Goal: Transaction & Acquisition: Purchase product/service

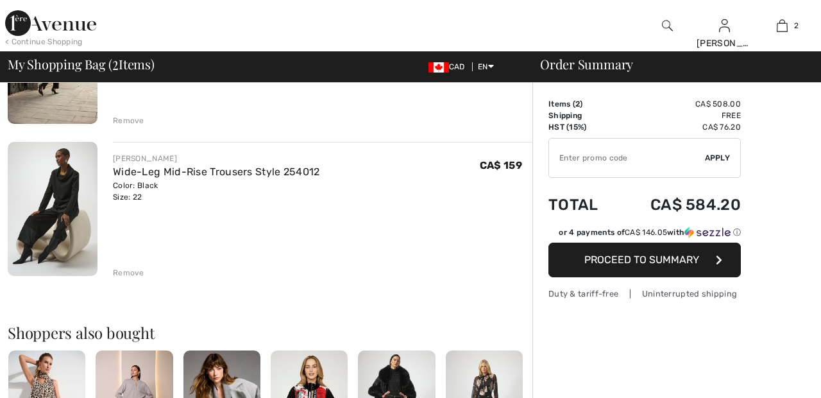
scroll to position [240, 0]
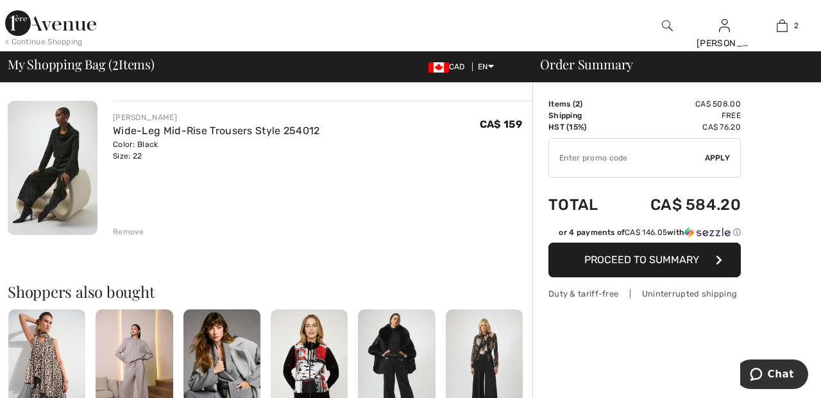
click at [133, 226] on div "Remove" at bounding box center [128, 232] width 31 height 12
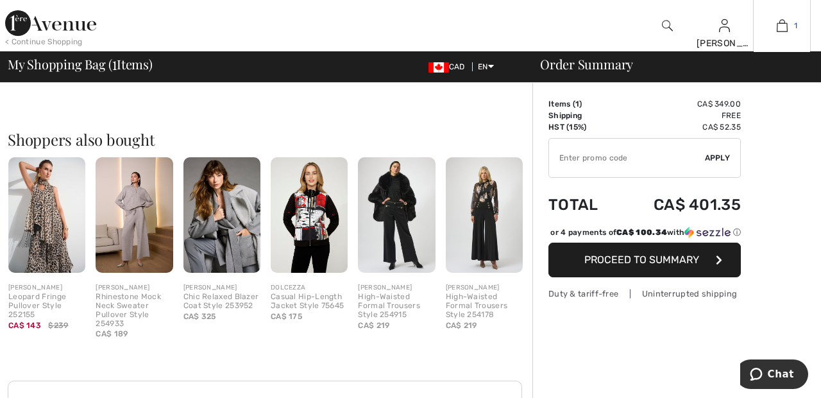
click at [779, 29] on img at bounding box center [782, 25] width 11 height 15
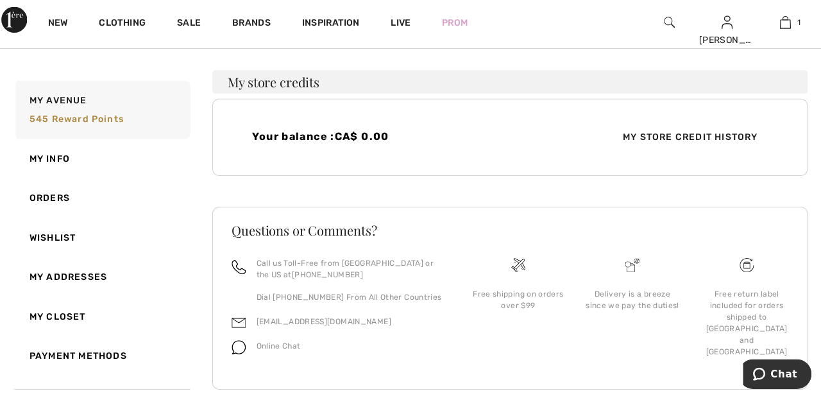
scroll to position [317, 0]
click at [66, 246] on link "Wishlist" at bounding box center [105, 238] width 176 height 39
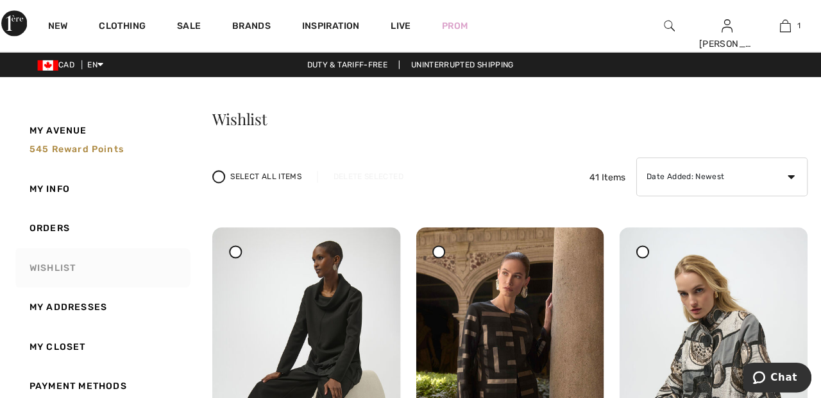
scroll to position [0, 0]
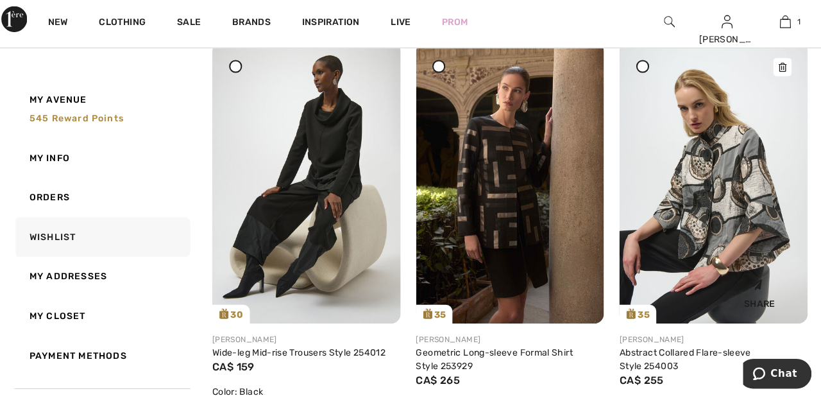
click at [716, 194] on img at bounding box center [711, 185] width 187 height 279
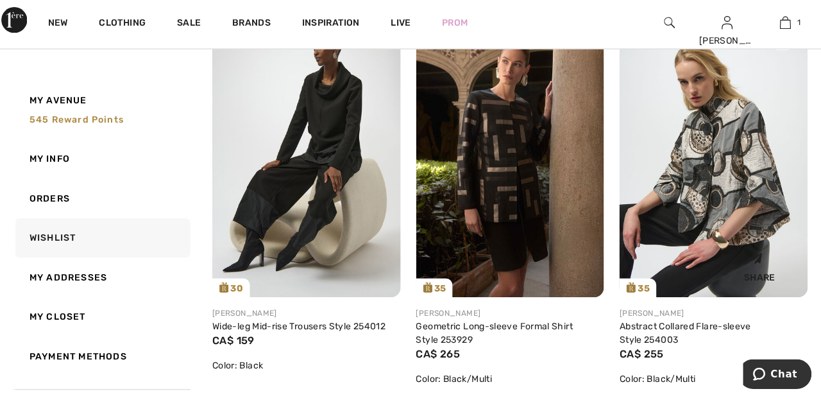
scroll to position [239, 0]
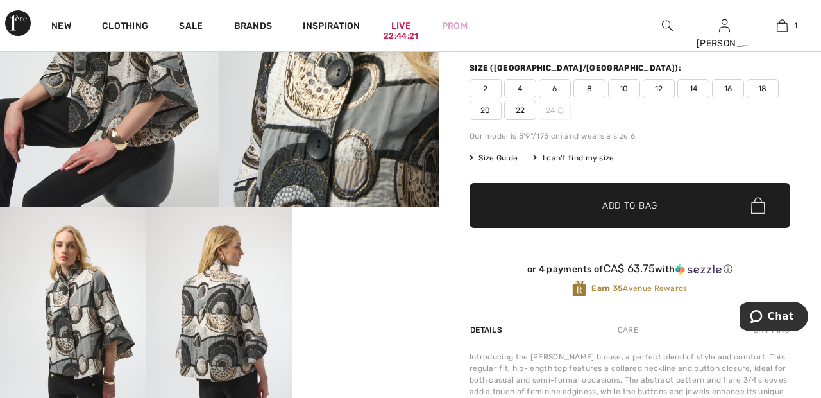
scroll to position [198, 0]
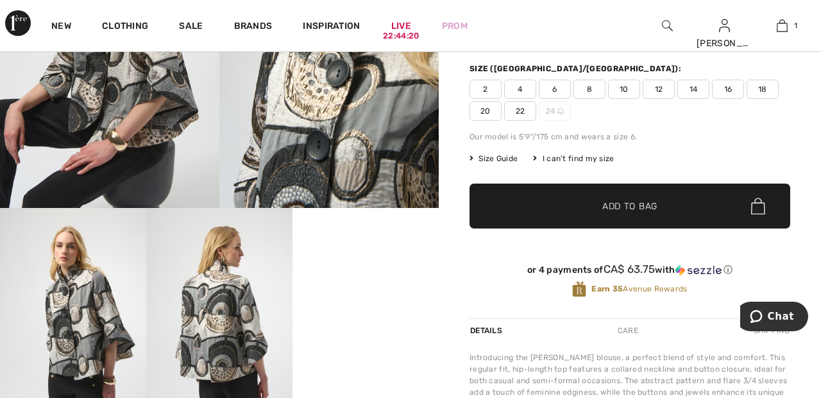
click at [484, 112] on span "20" at bounding box center [485, 110] width 32 height 19
click at [609, 202] on span "Add to Bag" at bounding box center [629, 205] width 55 height 13
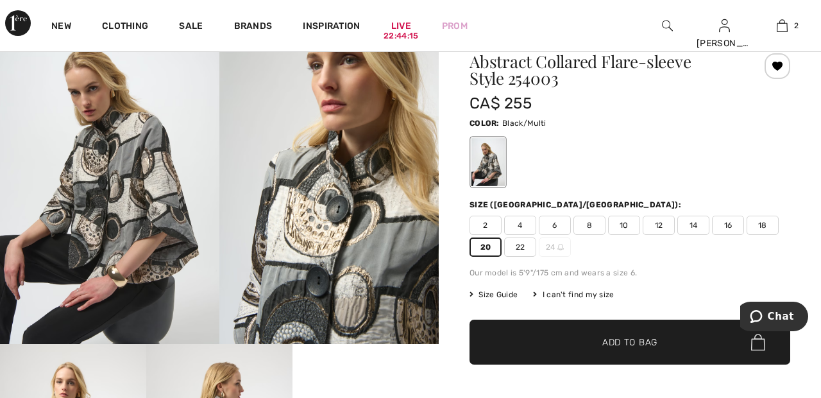
scroll to position [62, 0]
click at [788, 28] on link "2" at bounding box center [782, 25] width 56 height 15
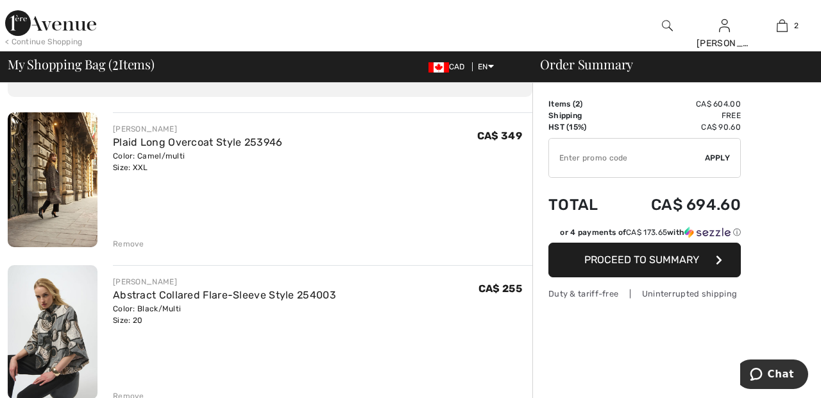
scroll to position [72, 0]
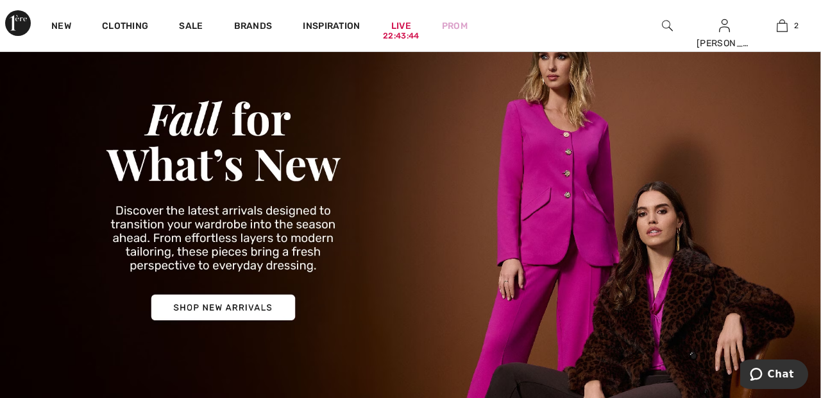
scroll to position [64, 0]
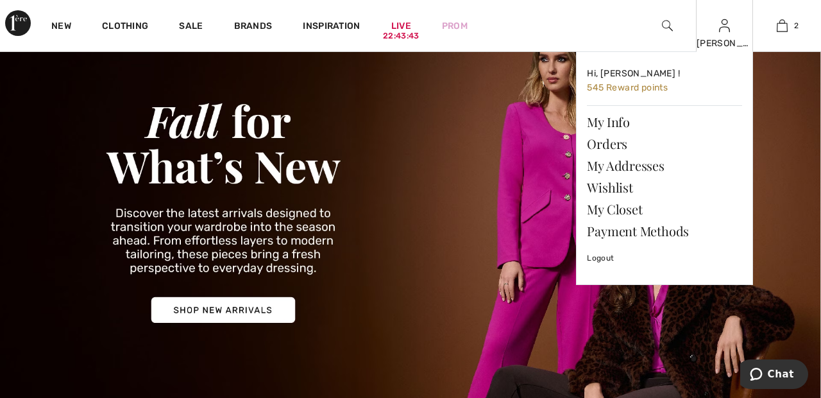
click at [725, 30] on img at bounding box center [724, 25] width 11 height 15
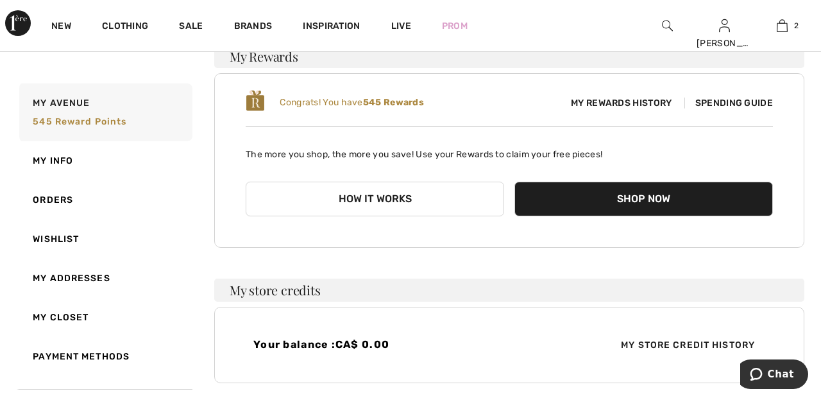
scroll to position [116, 0]
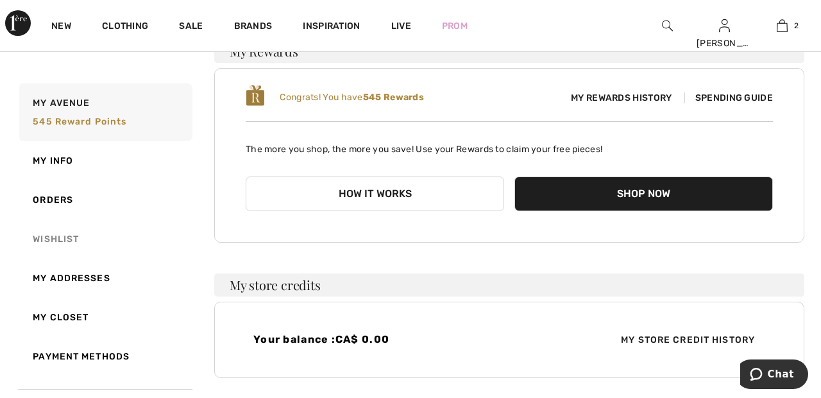
click at [63, 240] on link "Wishlist" at bounding box center [105, 238] width 176 height 39
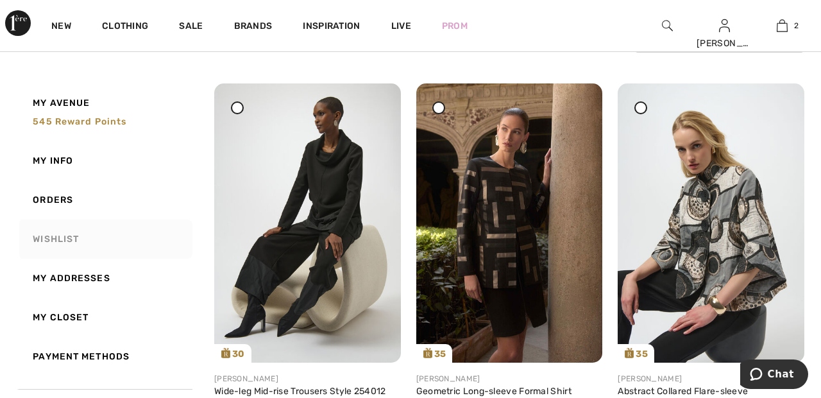
scroll to position [140, 0]
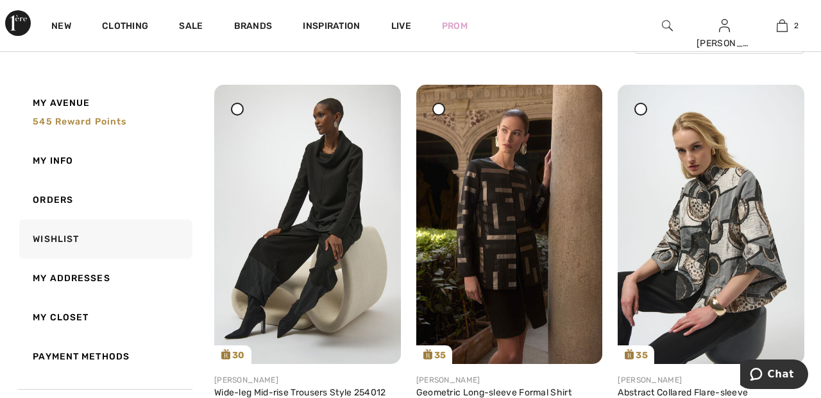
click at [443, 106] on div at bounding box center [438, 109] width 13 height 13
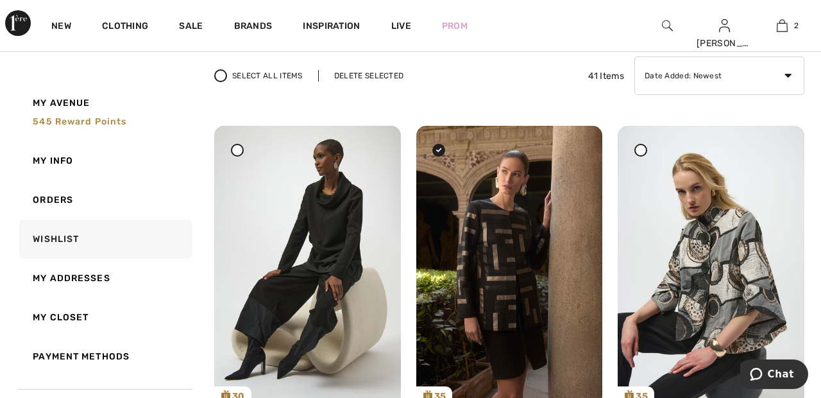
scroll to position [0, 0]
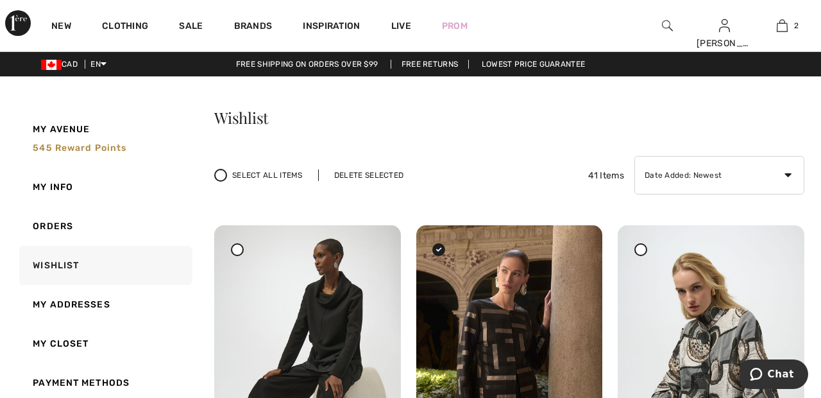
click at [374, 172] on div "Delete Selected" at bounding box center [368, 175] width 101 height 12
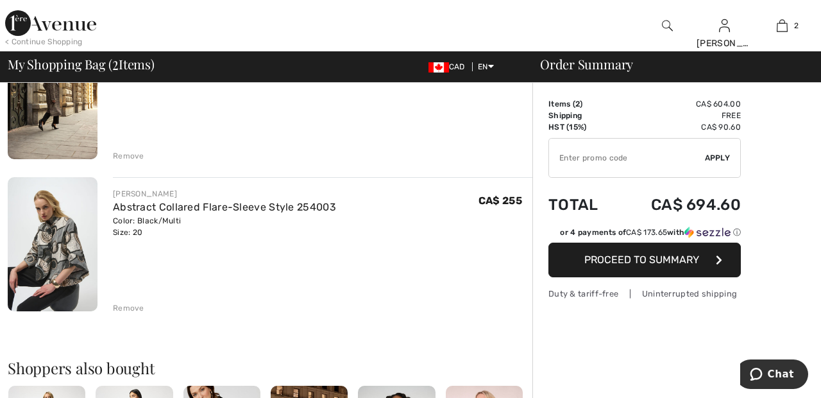
scroll to position [169, 0]
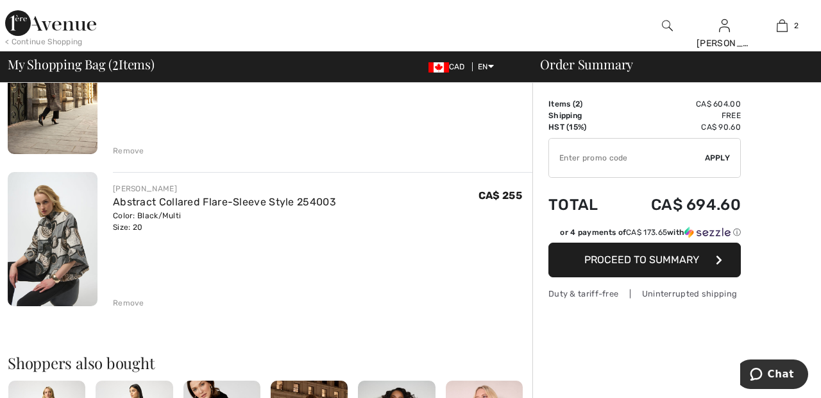
click at [137, 305] on div "Remove" at bounding box center [128, 303] width 31 height 12
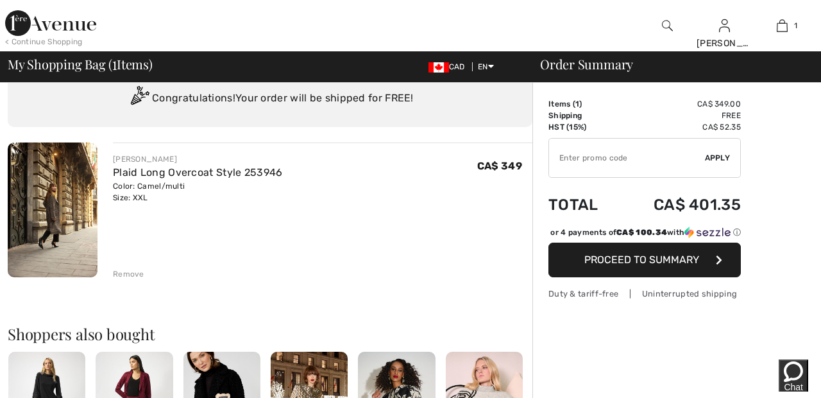
scroll to position [0, 0]
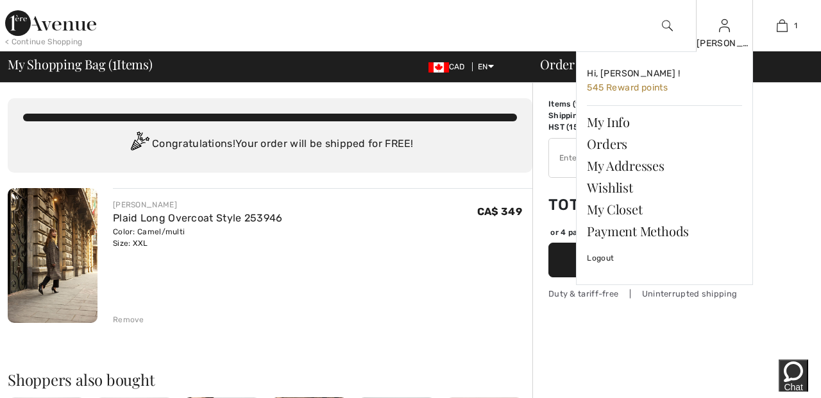
click at [725, 31] on img at bounding box center [724, 25] width 11 height 15
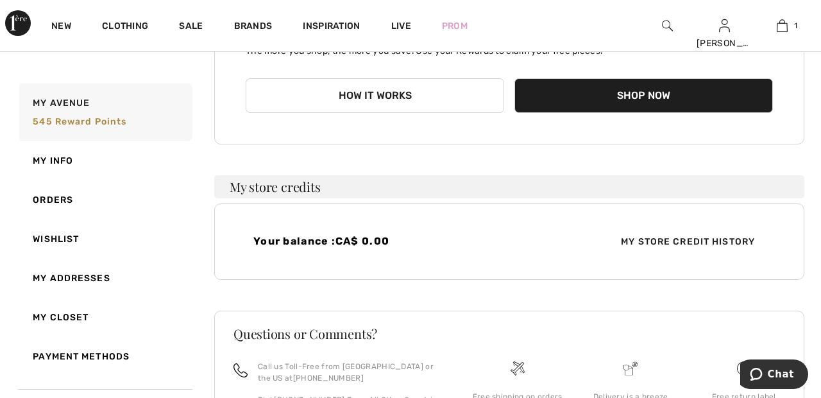
scroll to position [222, 0]
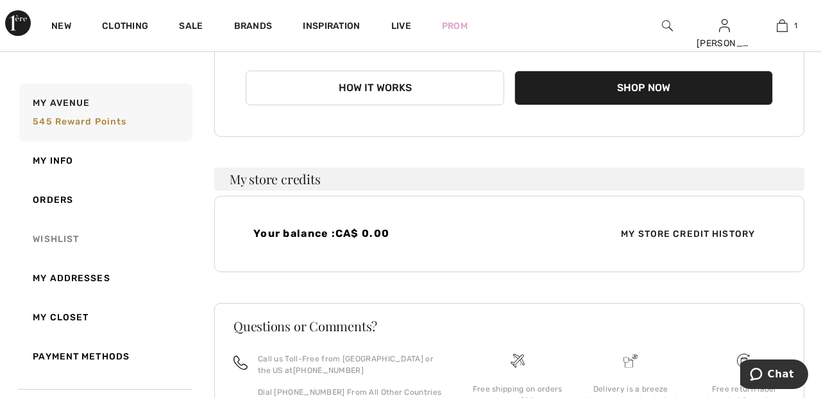
click at [63, 244] on link "Wishlist" at bounding box center [105, 238] width 176 height 39
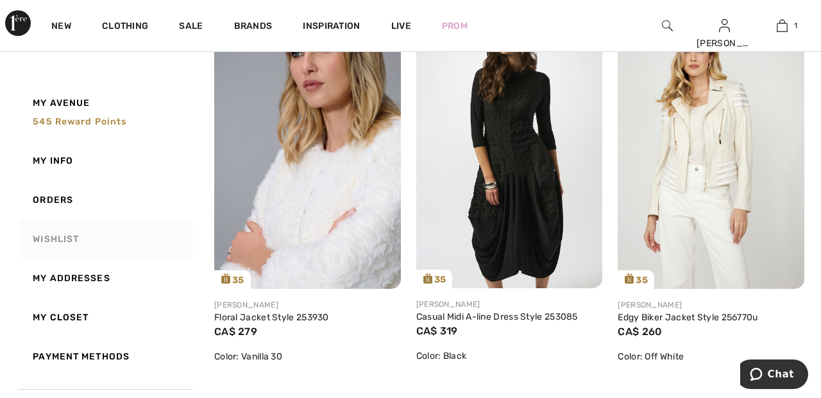
scroll to position [1424, 0]
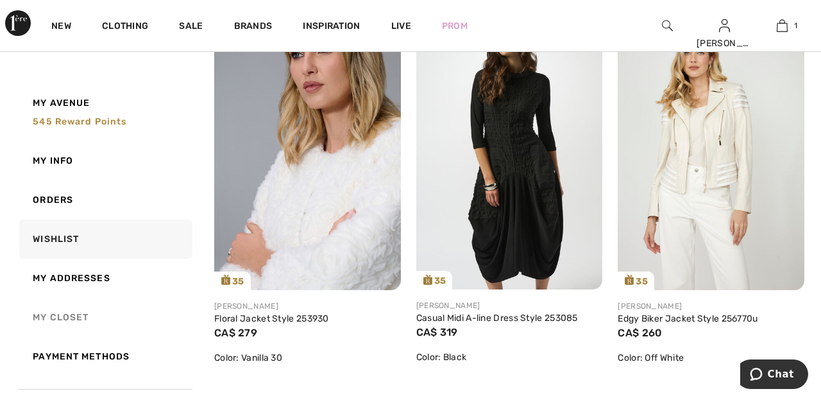
click at [71, 316] on link "My Closet" at bounding box center [105, 317] width 176 height 39
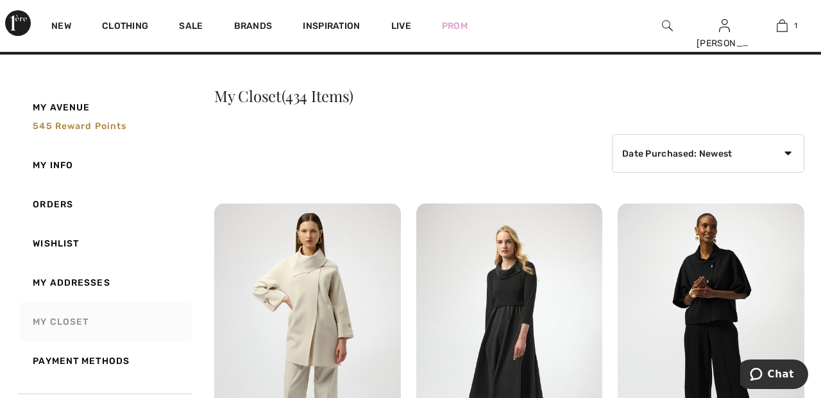
scroll to position [0, 0]
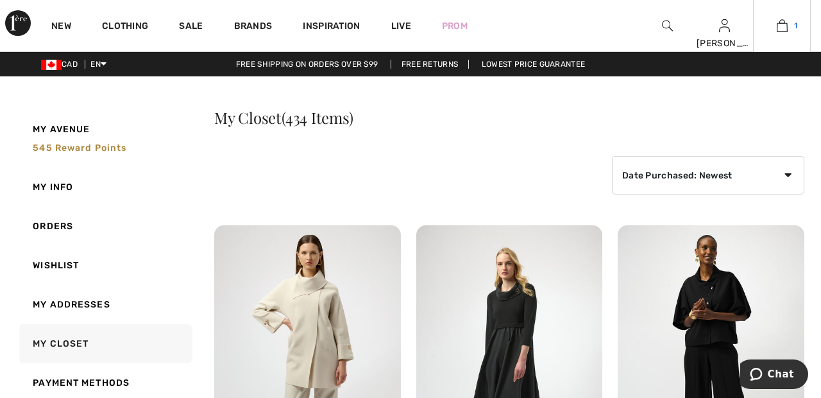
click at [786, 22] on img at bounding box center [782, 25] width 11 height 15
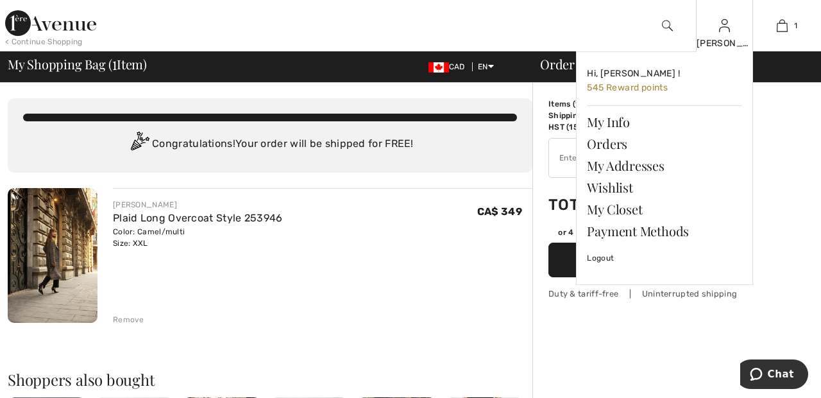
click at [724, 30] on img at bounding box center [724, 25] width 11 height 15
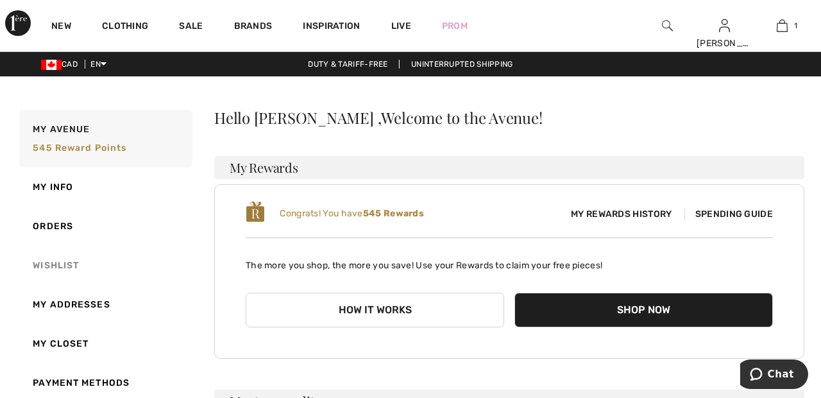
click at [68, 257] on link "Wishlist" at bounding box center [105, 265] width 176 height 39
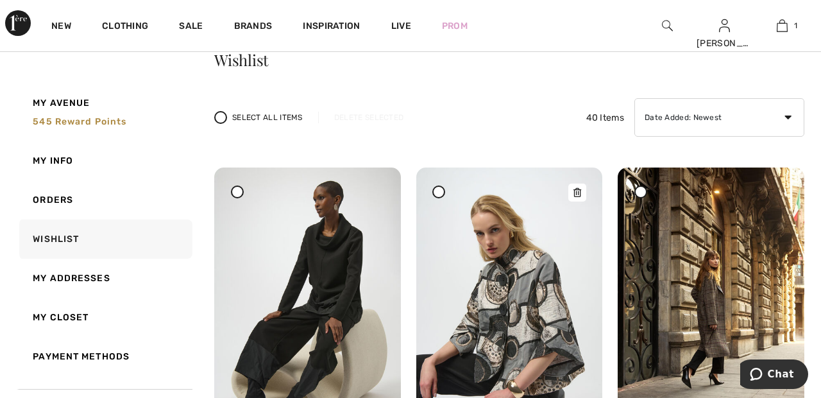
click at [539, 297] on img at bounding box center [509, 306] width 187 height 279
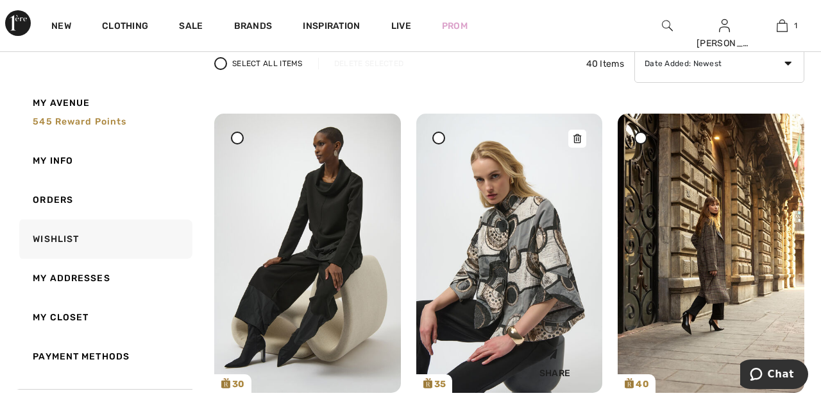
scroll to position [119, 0]
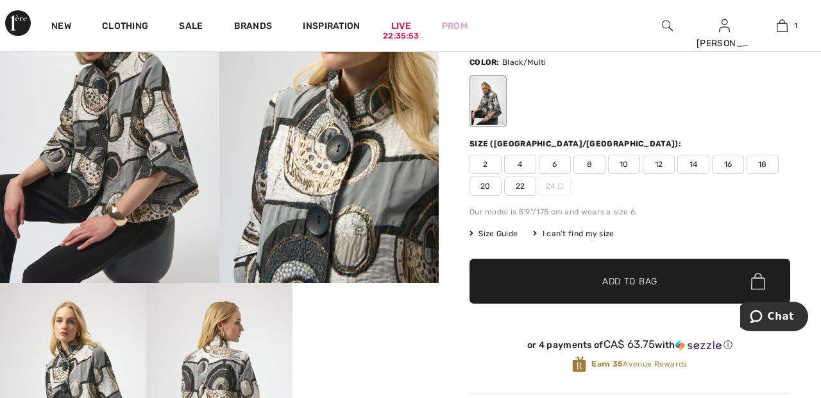
scroll to position [124, 0]
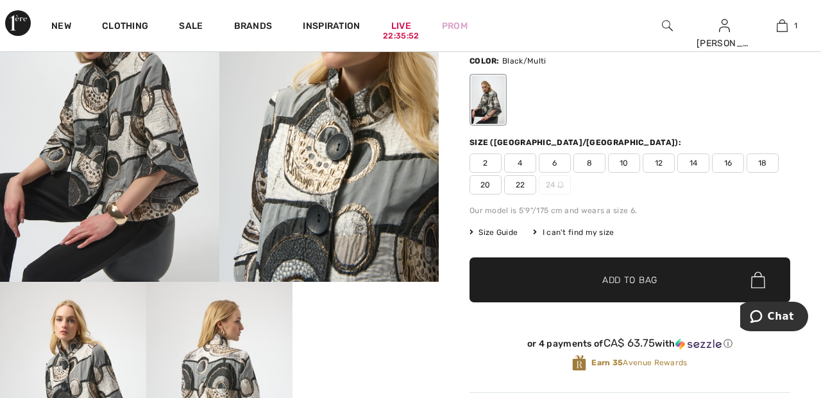
click at [487, 190] on span "20" at bounding box center [485, 184] width 32 height 19
click at [597, 282] on span "✔ Added to Bag" at bounding box center [610, 279] width 78 height 13
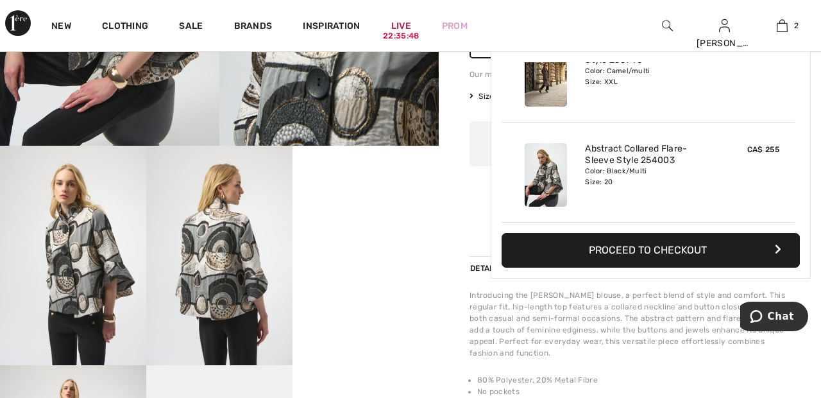
scroll to position [264, 0]
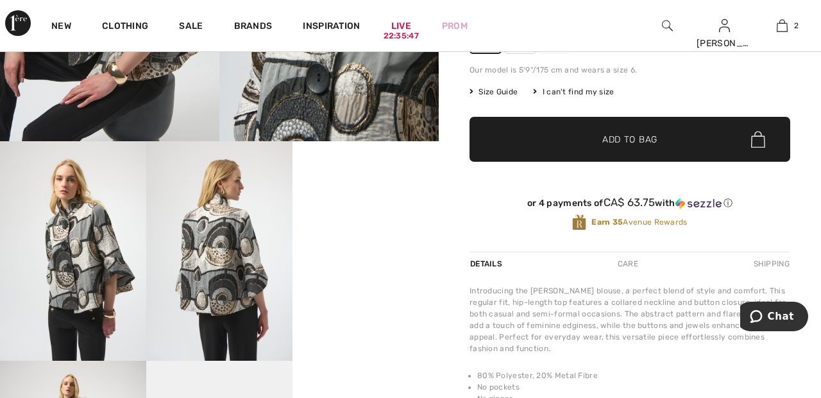
click at [405, 214] on video "Your browser does not support the video tag." at bounding box center [365, 177] width 146 height 73
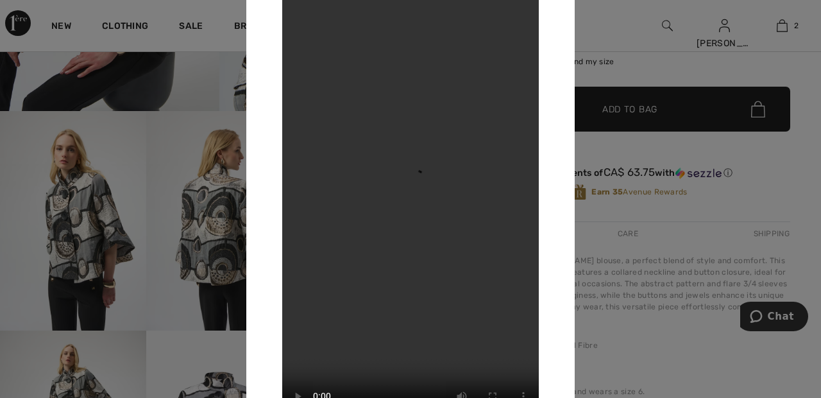
scroll to position [289, 0]
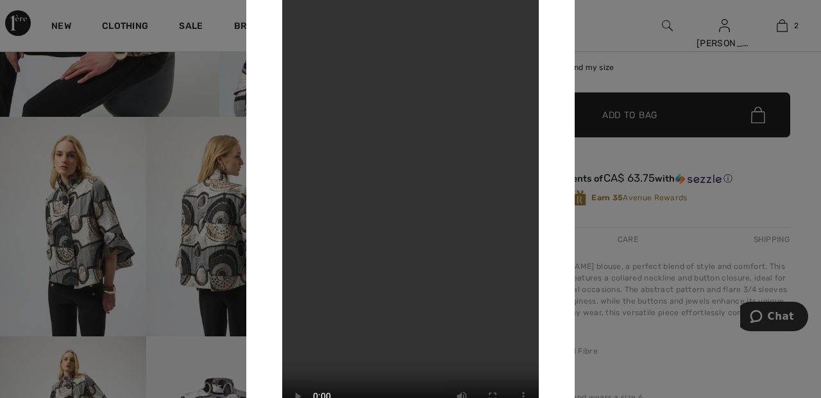
click at [684, 67] on div at bounding box center [410, 199] width 821 height 398
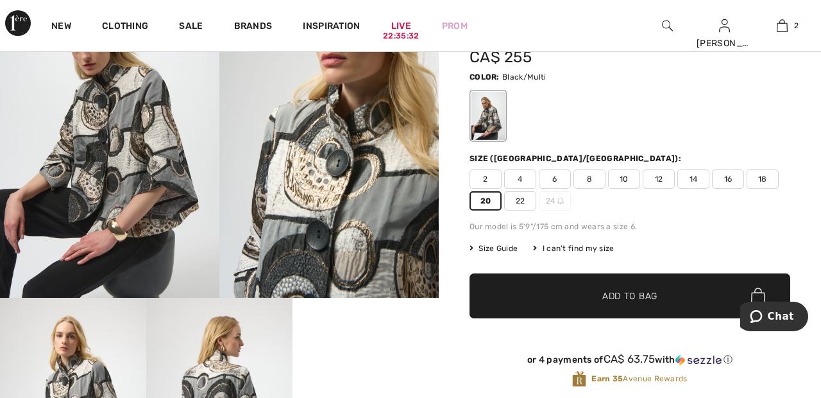
scroll to position [106, 0]
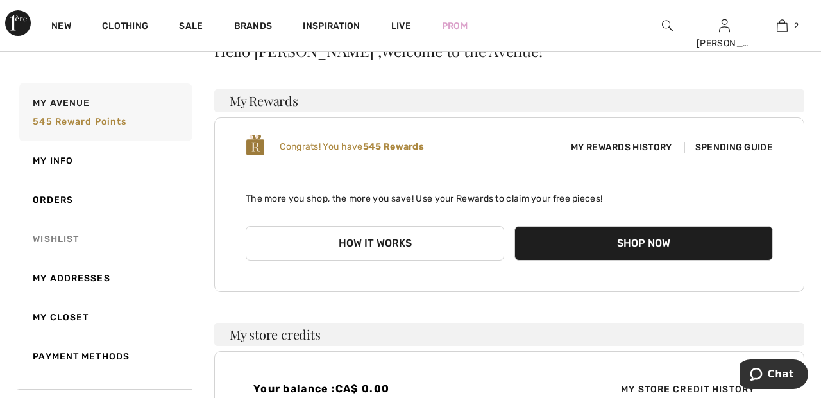
click at [67, 239] on link "Wishlist" at bounding box center [105, 238] width 176 height 39
